Goal: Transaction & Acquisition: Purchase product/service

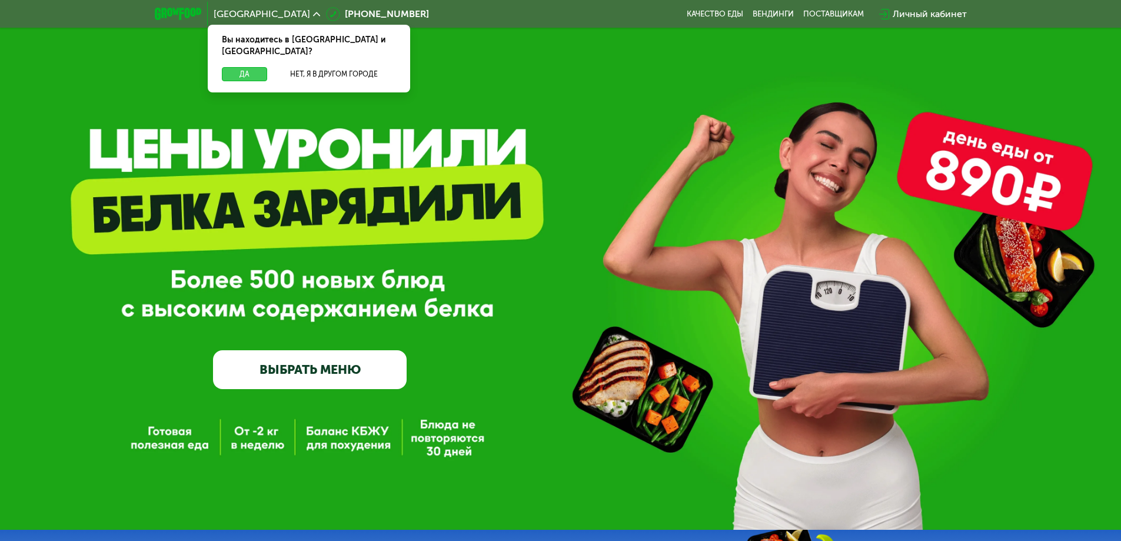
click at [249, 67] on button "Да" at bounding box center [244, 74] width 45 height 14
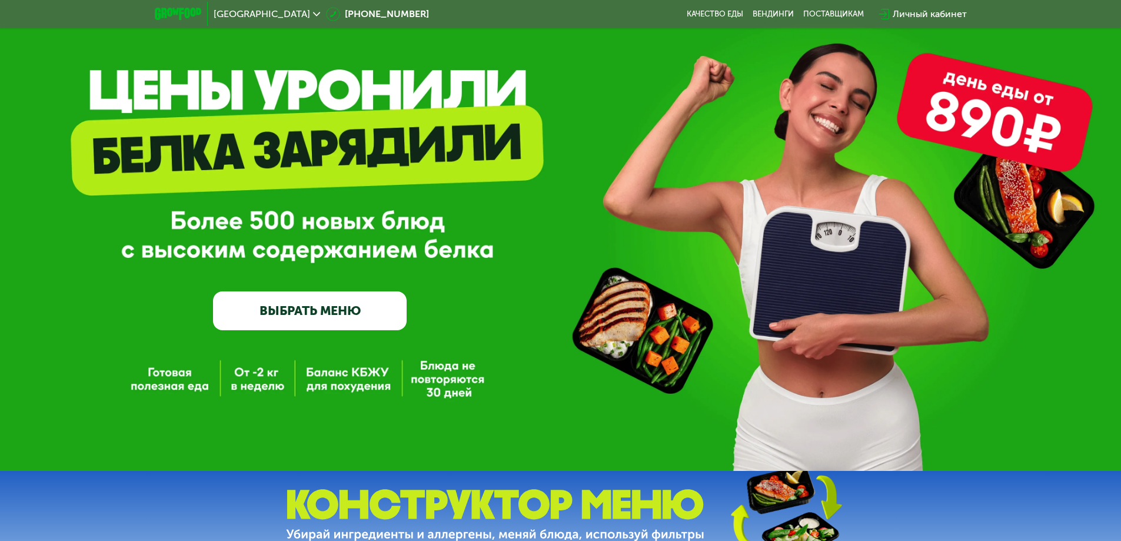
click at [312, 311] on link "ВЫБРАТЬ МЕНЮ" at bounding box center [310, 310] width 194 height 39
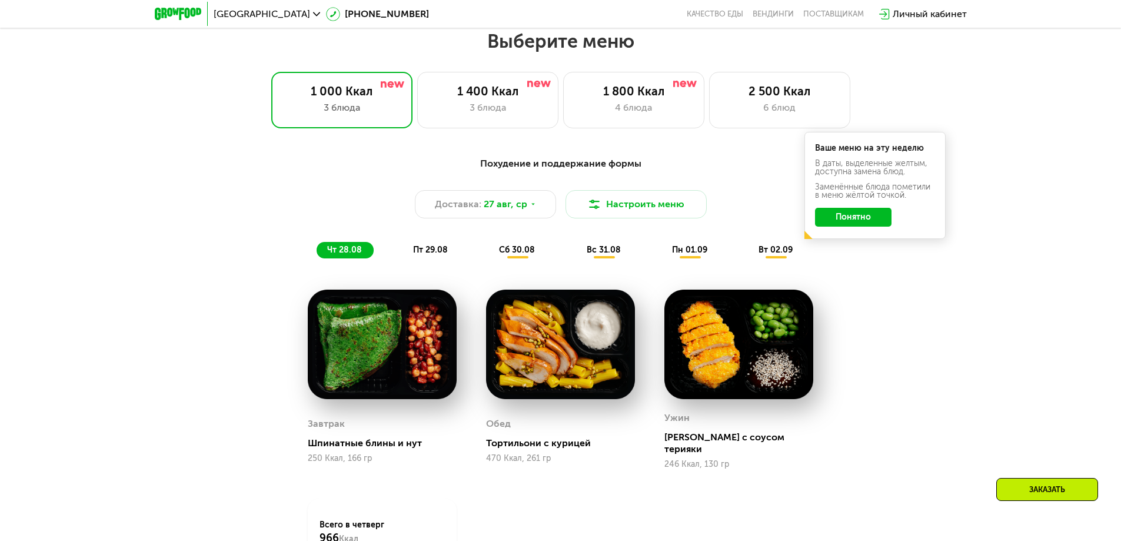
scroll to position [635, 0]
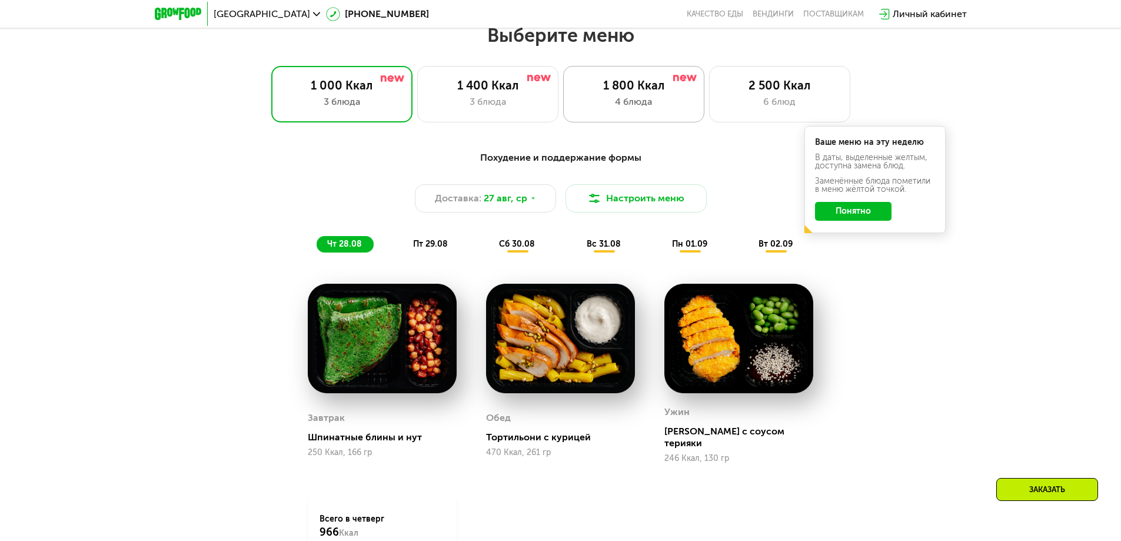
click at [646, 84] on div "1 800 Ккал" at bounding box center [633, 85] width 116 height 14
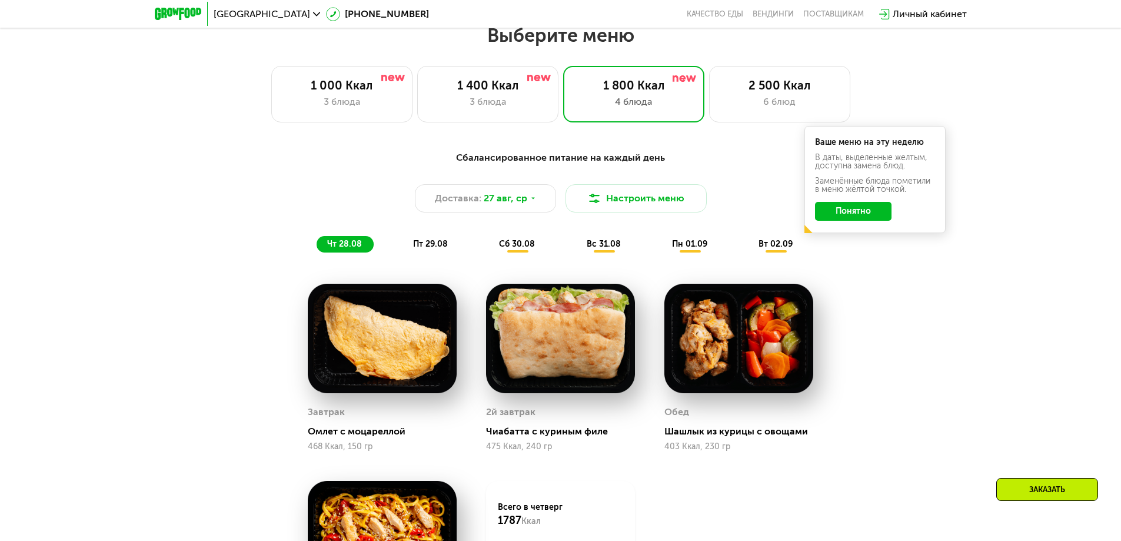
click at [851, 216] on button "Понятно" at bounding box center [853, 211] width 76 height 19
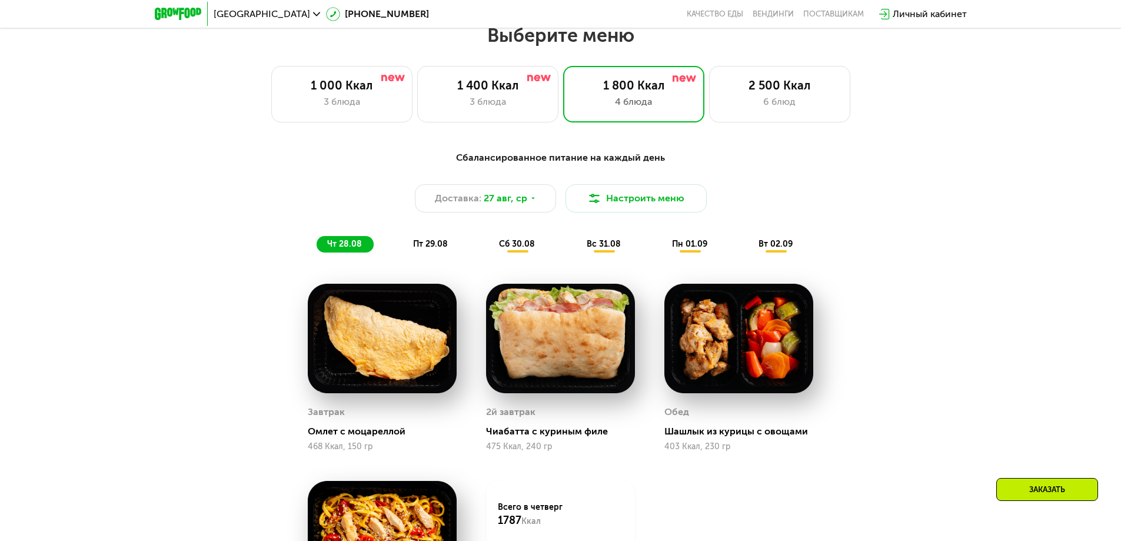
click at [517, 248] on span "сб 30.08" at bounding box center [517, 244] width 36 height 10
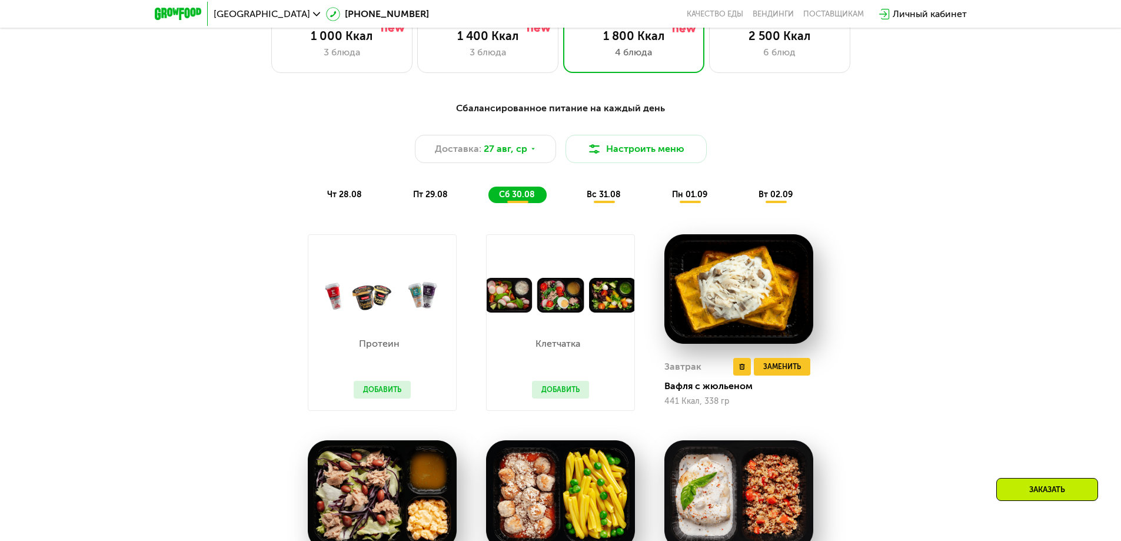
scroll to position [812, 0]
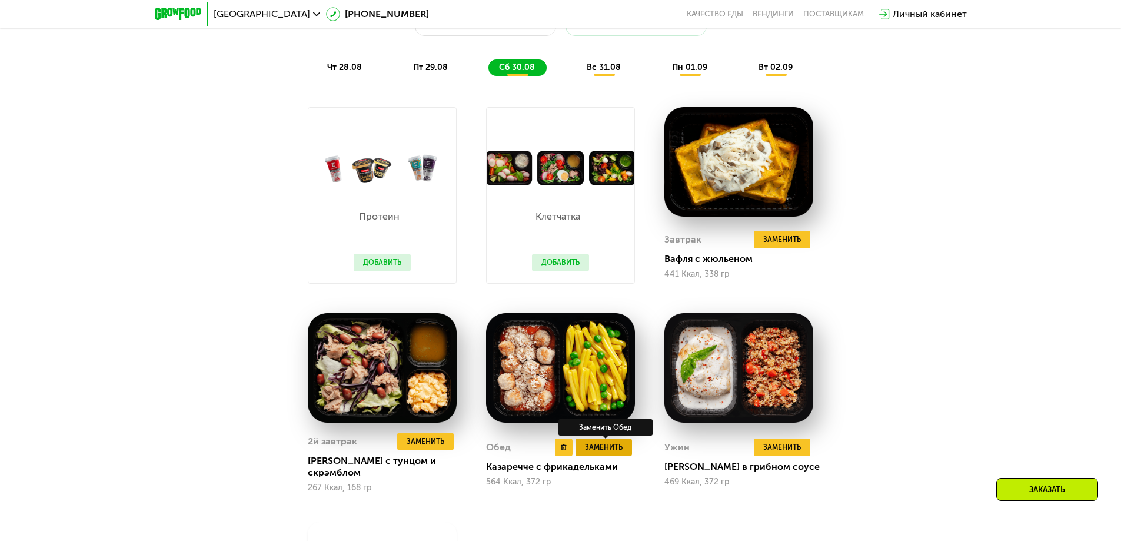
click at [618, 448] on span "Заменить" at bounding box center [604, 447] width 38 height 12
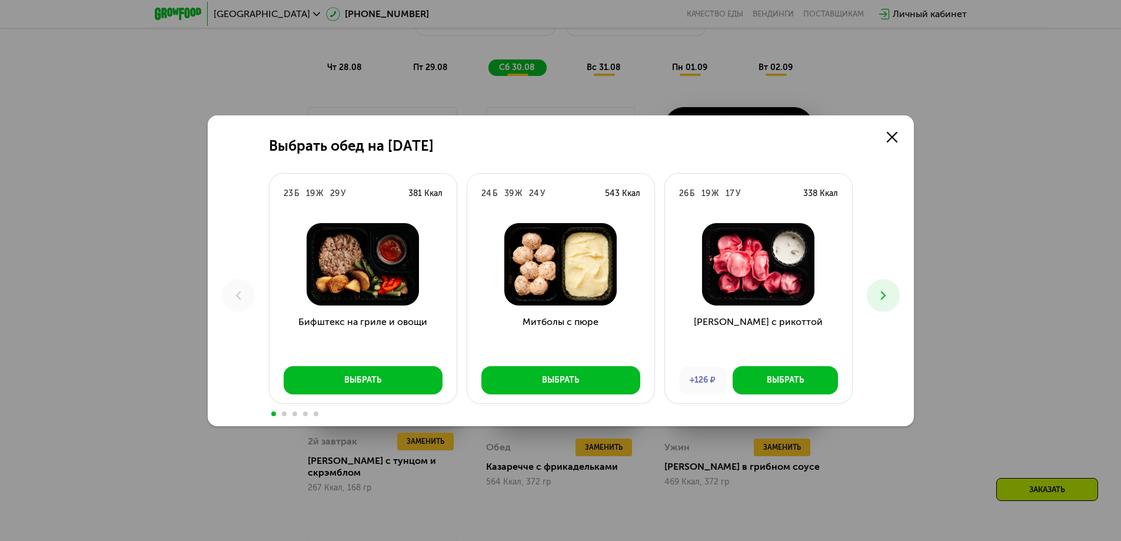
click at [876, 292] on icon at bounding box center [883, 295] width 14 height 14
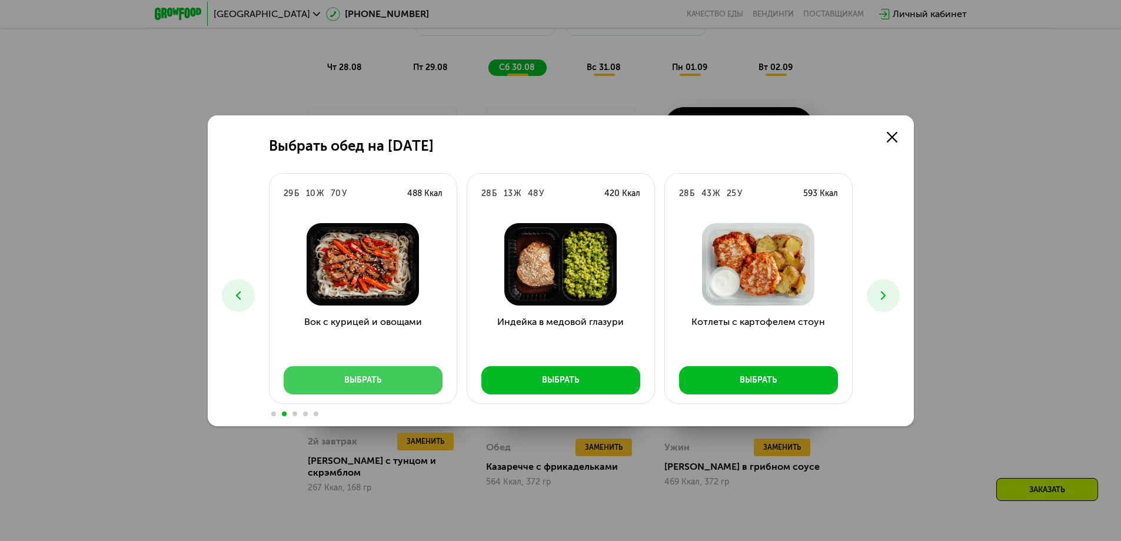
click at [325, 376] on button "Выбрать" at bounding box center [363, 380] width 159 height 28
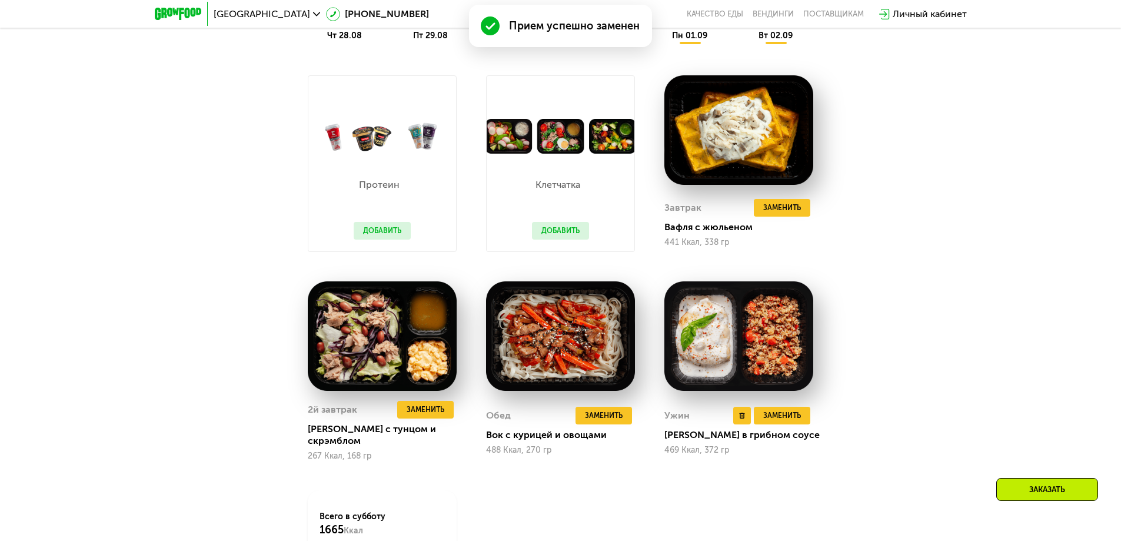
scroll to position [930, 0]
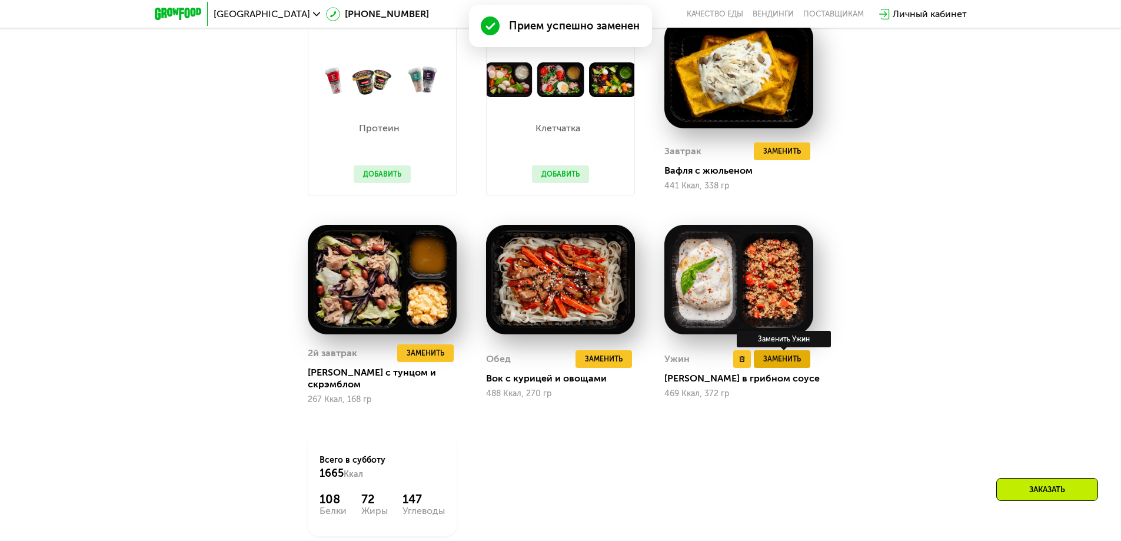
click at [768, 353] on span "Заменить" at bounding box center [782, 359] width 38 height 12
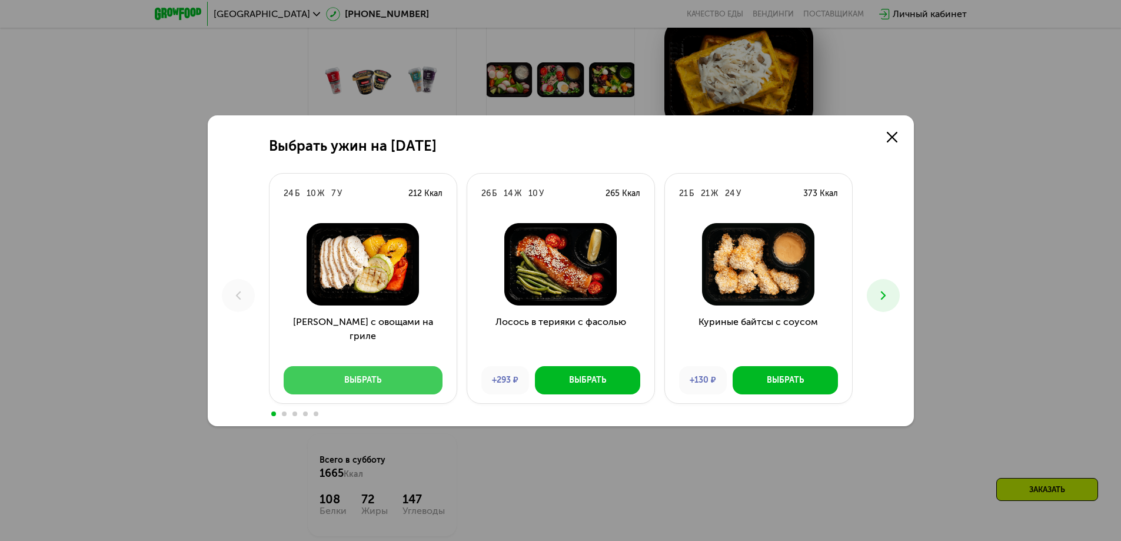
click at [386, 378] on button "Выбрать" at bounding box center [363, 380] width 159 height 28
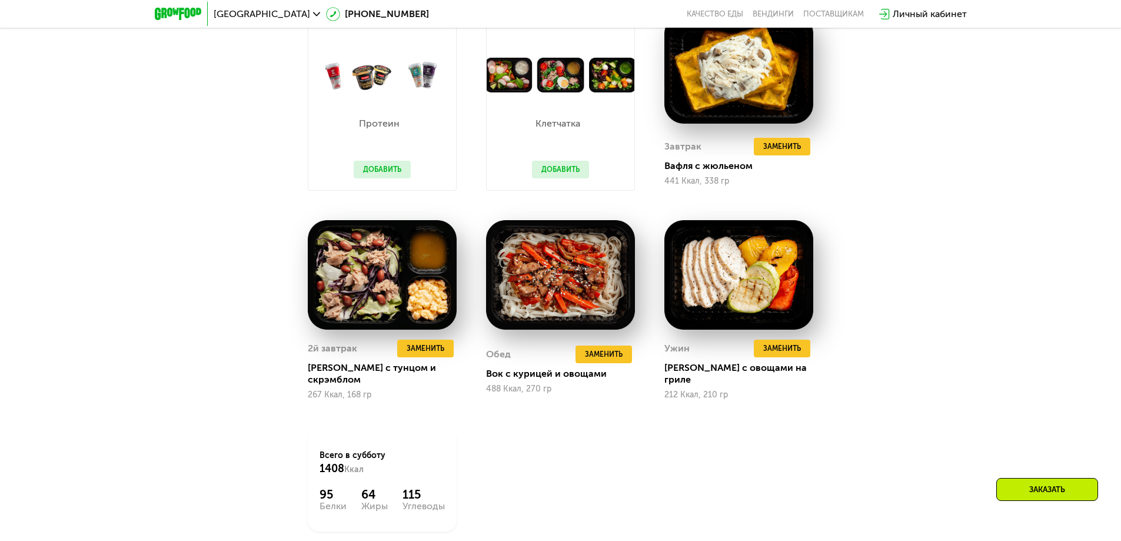
scroll to position [812, 0]
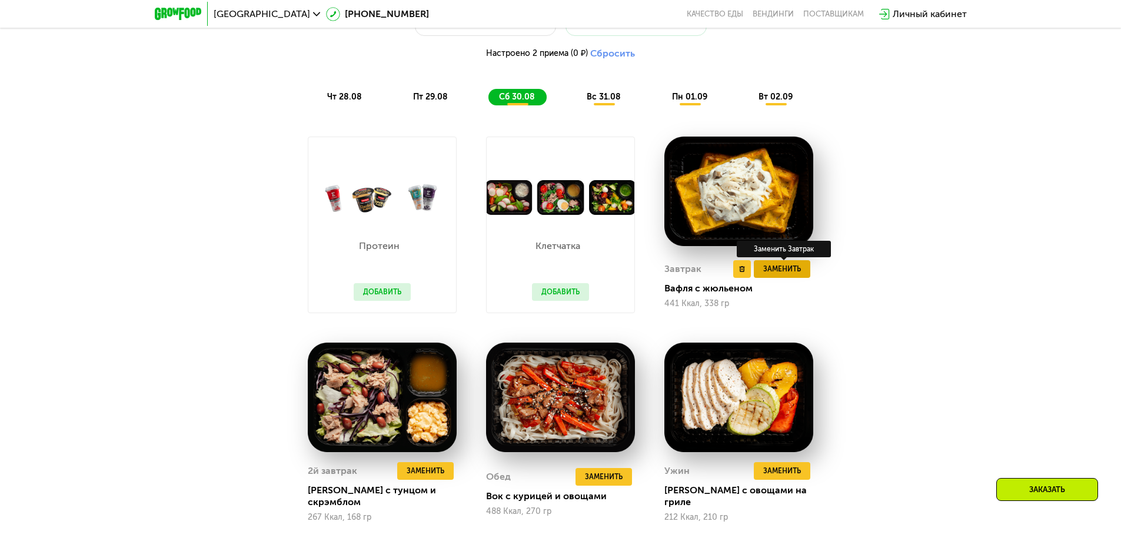
click at [788, 275] on span "Заменить" at bounding box center [782, 269] width 38 height 12
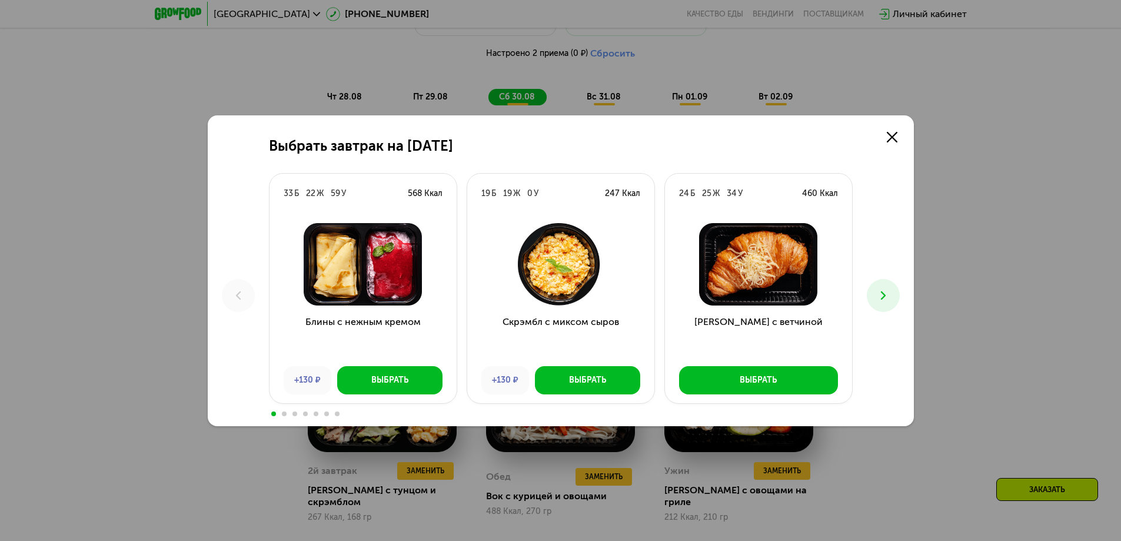
click at [886, 289] on icon at bounding box center [883, 295] width 14 height 14
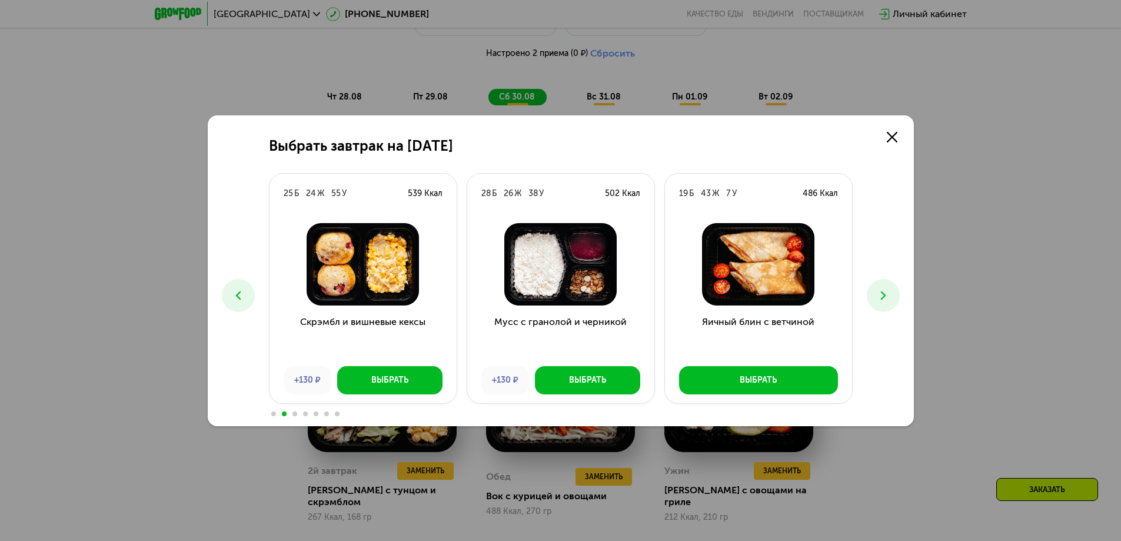
click at [873, 291] on button at bounding box center [883, 295] width 33 height 33
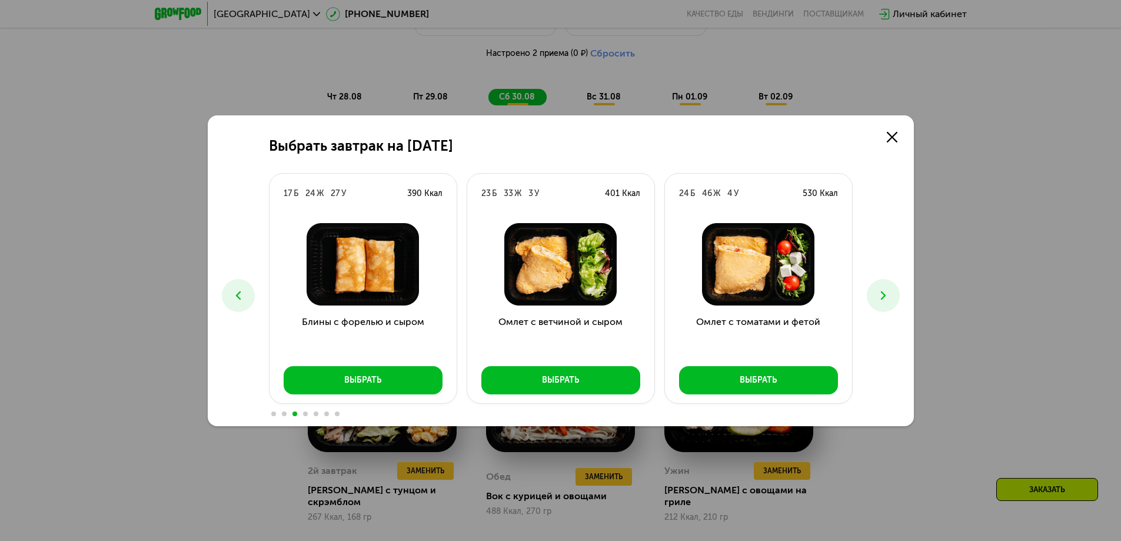
click at [873, 291] on button at bounding box center [883, 295] width 33 height 33
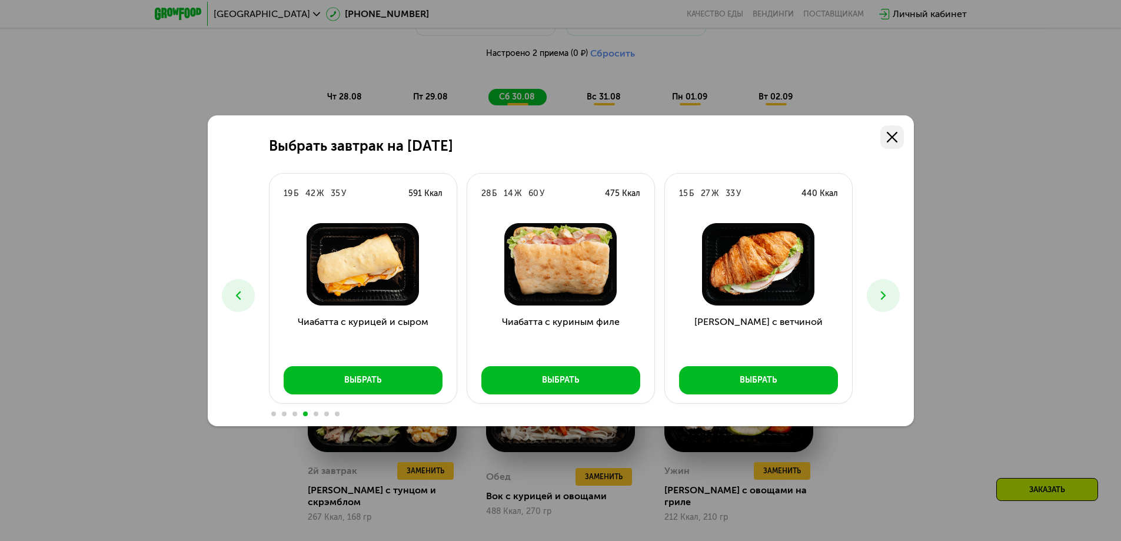
click at [891, 136] on use at bounding box center [892, 137] width 11 height 11
